Goal: Information Seeking & Learning: Learn about a topic

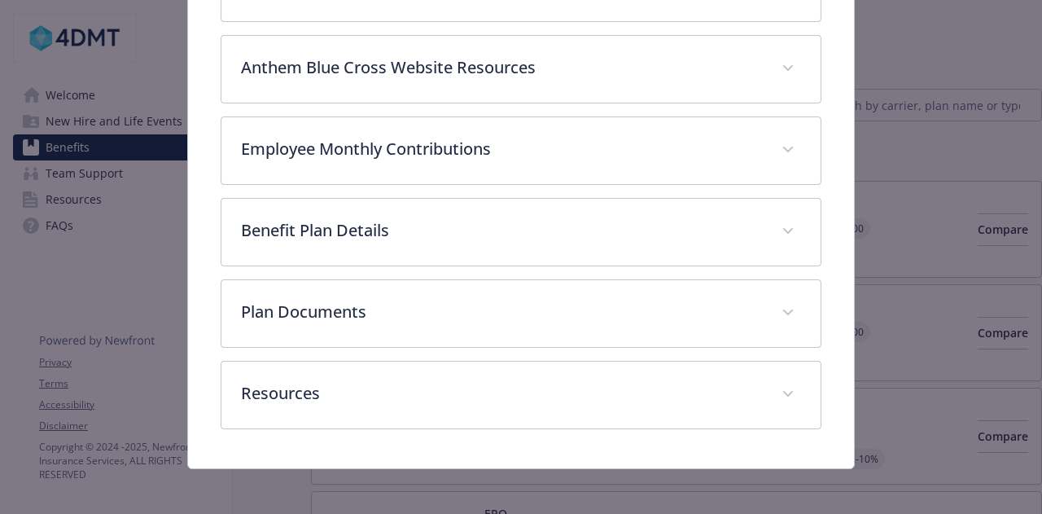
scroll to position [541, 0]
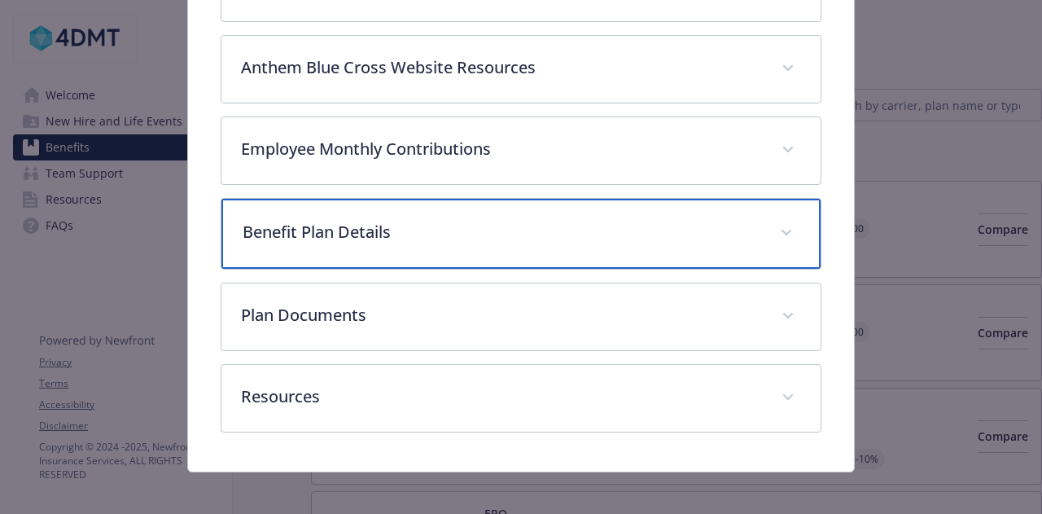
click at [405, 233] on p "Benefit Plan Details" at bounding box center [501, 232] width 517 height 24
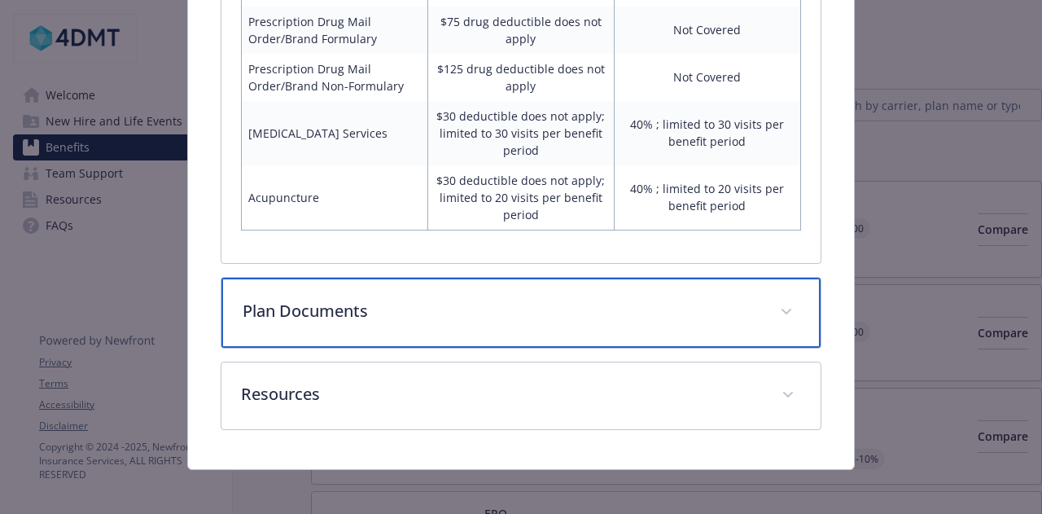
click at [414, 305] on p "Plan Documents" at bounding box center [501, 311] width 517 height 24
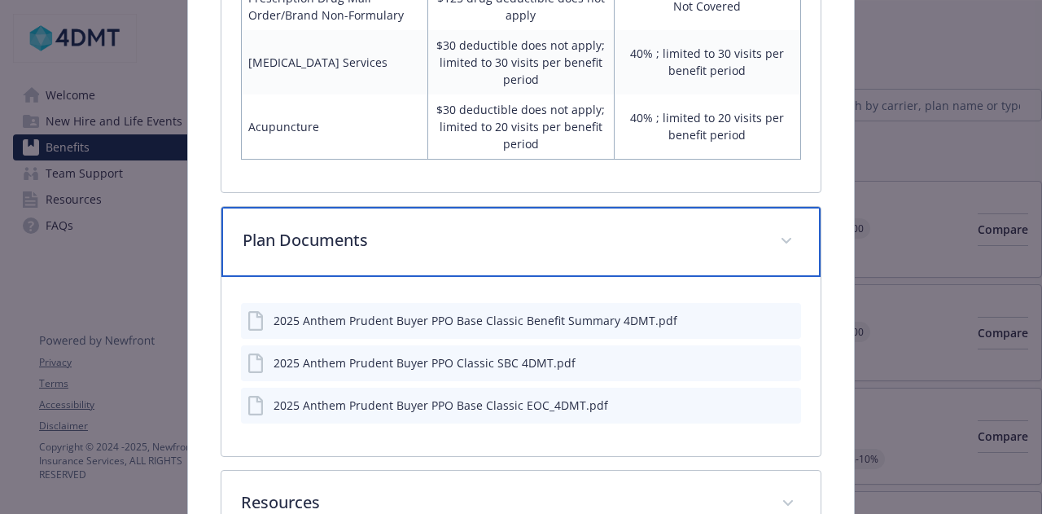
scroll to position [1835, 0]
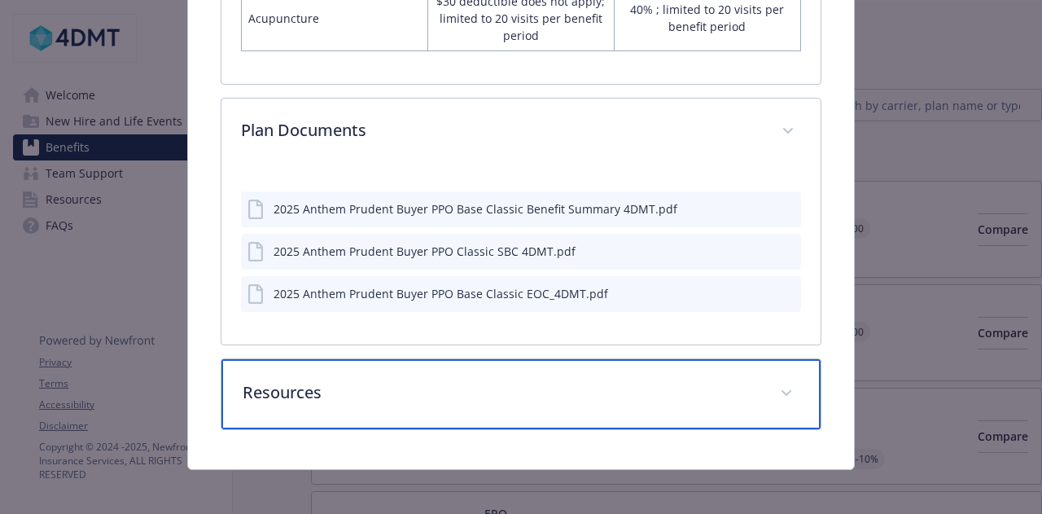
click at [571, 380] on p "Resources" at bounding box center [501, 392] width 517 height 24
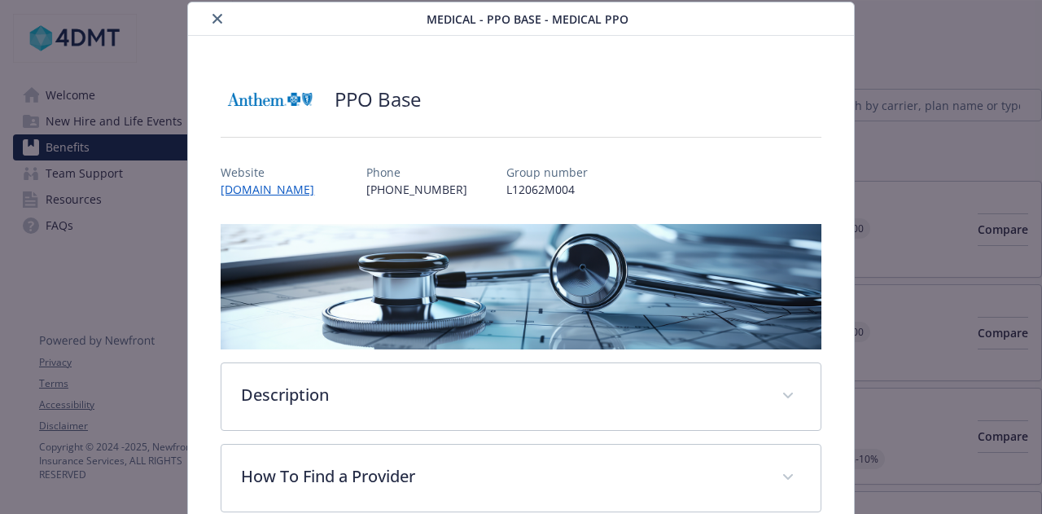
scroll to position [0, 0]
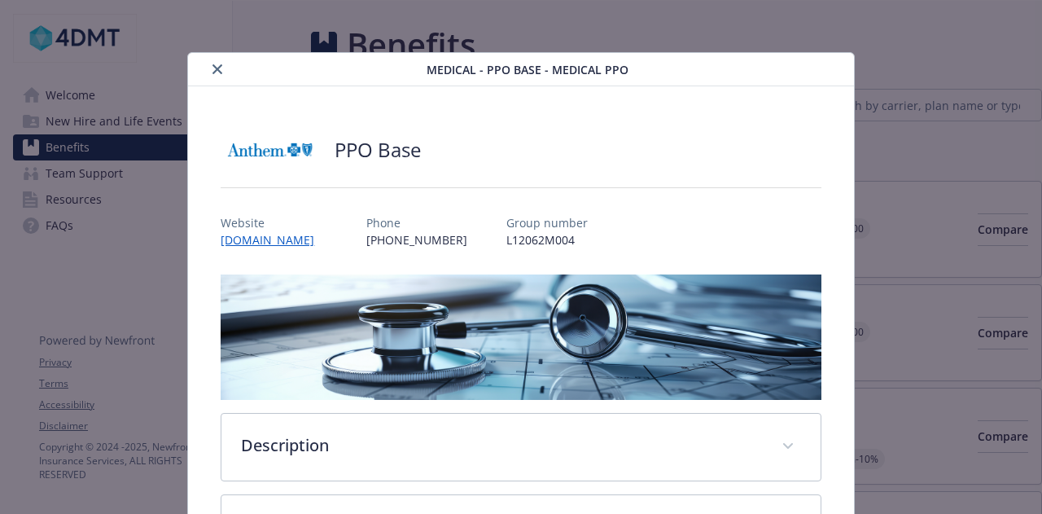
click at [212, 69] on icon "close" at bounding box center [217, 69] width 10 height 10
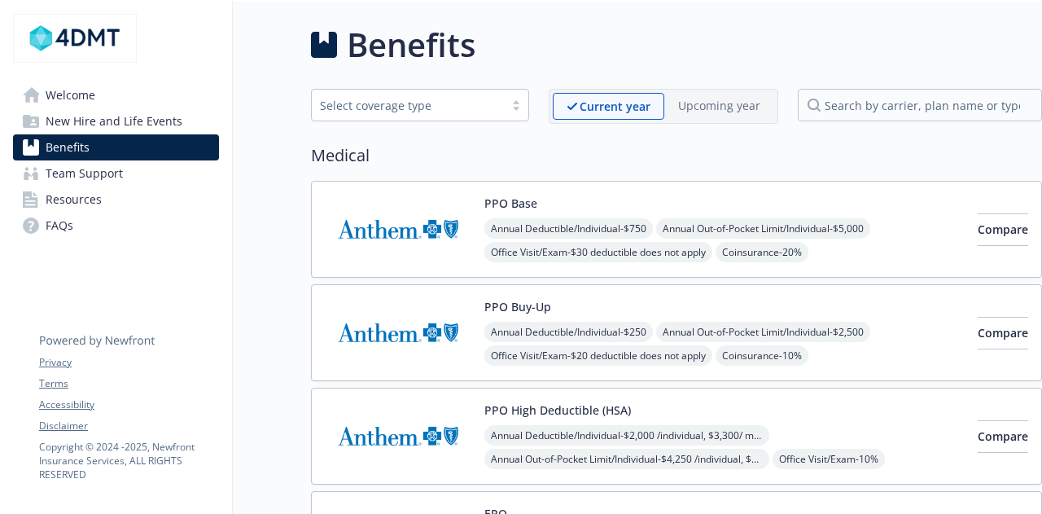
click at [114, 116] on span "New Hire and Life Events" at bounding box center [114, 121] width 137 height 26
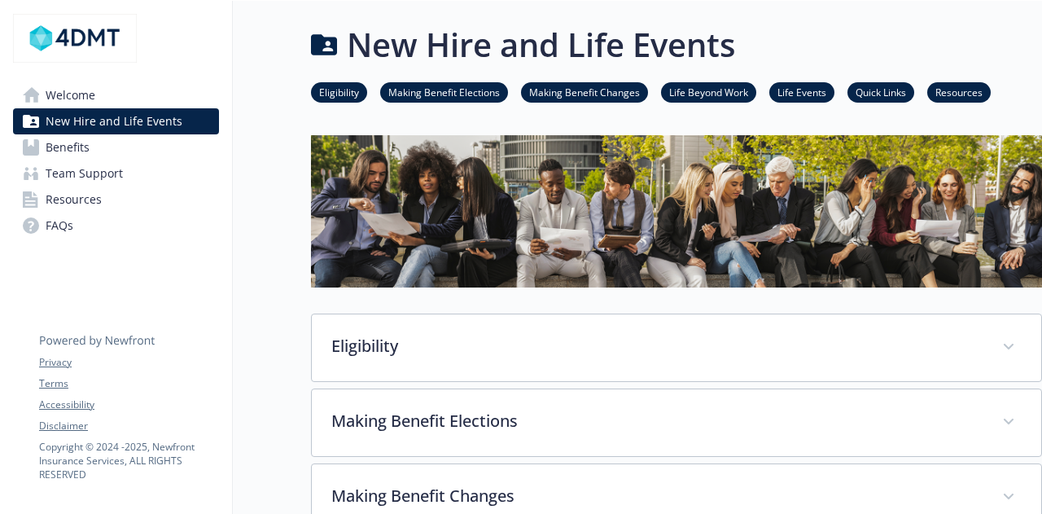
click at [104, 208] on link "Resources" at bounding box center [116, 199] width 206 height 26
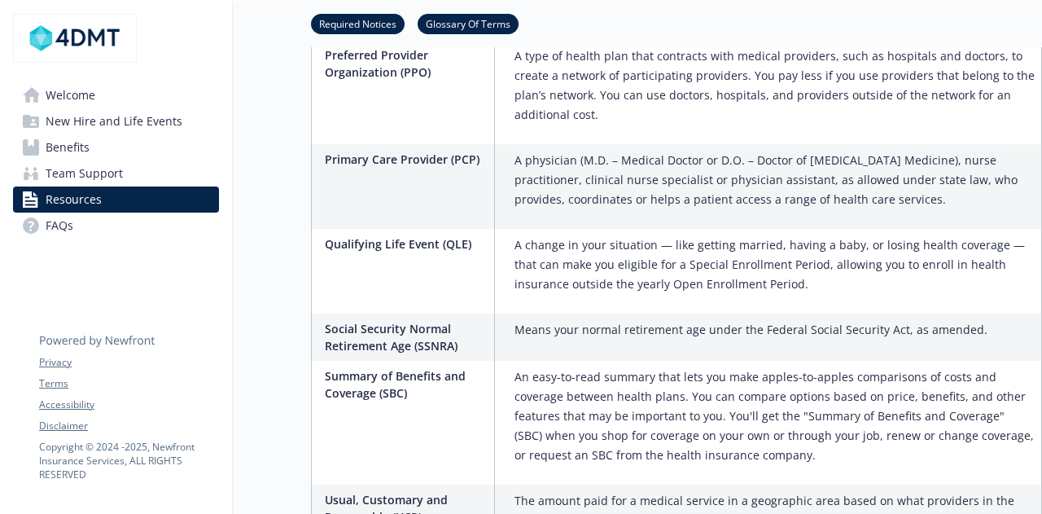
scroll to position [2734, 0]
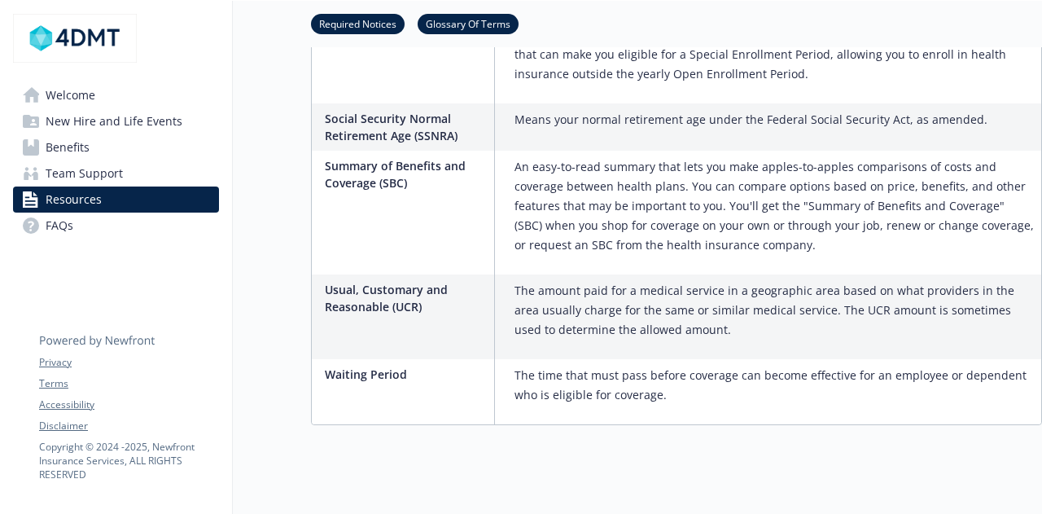
click at [67, 99] on span "Welcome" at bounding box center [71, 95] width 50 height 26
